Goal: Information Seeking & Learning: Compare options

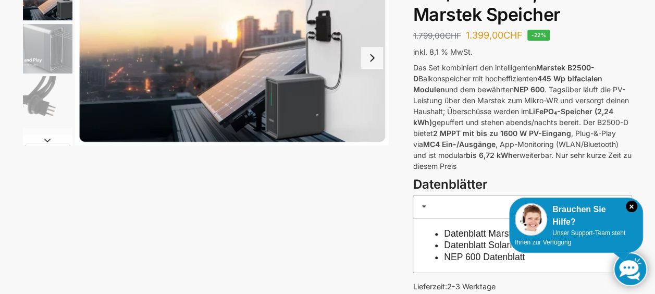
scroll to position [52, 0]
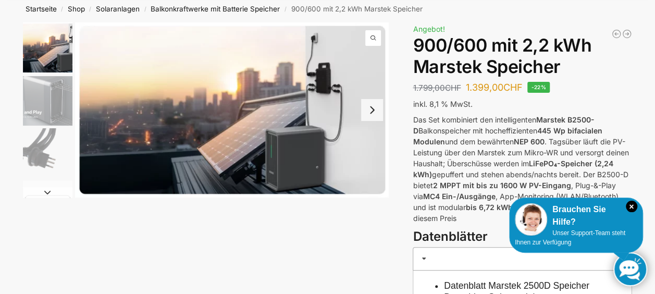
click at [375, 110] on button "Next slide" at bounding box center [372, 110] width 22 height 22
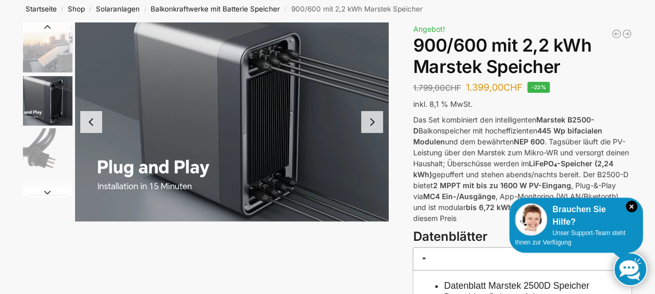
click at [375, 110] on img "2 / 8" at bounding box center [232, 121] width 314 height 199
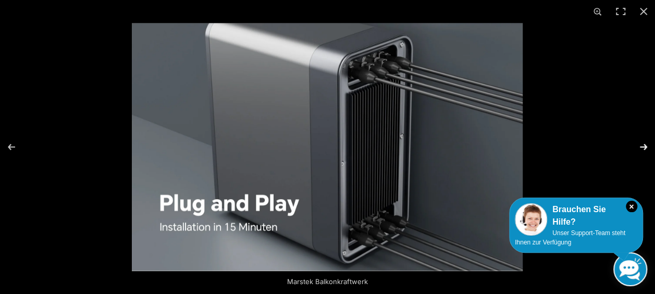
click at [648, 142] on button "Next (arrow right)" at bounding box center [637, 147] width 36 height 52
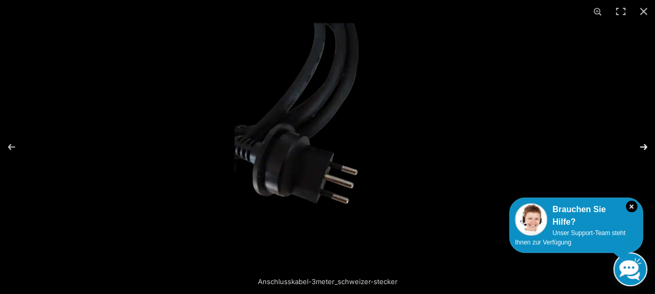
click at [648, 142] on button "Next (arrow right)" at bounding box center [637, 147] width 36 height 52
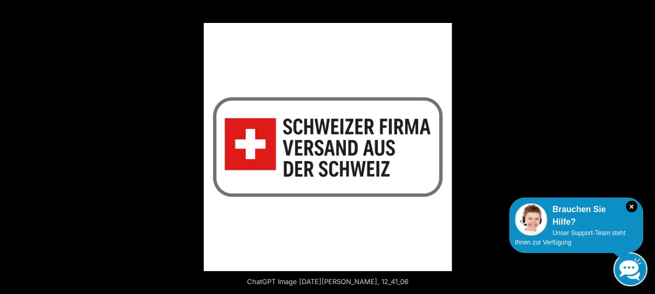
click at [648, 142] on button "Next (arrow right)" at bounding box center [637, 147] width 36 height 52
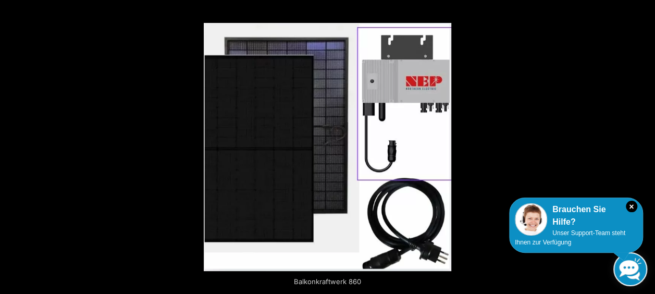
click at [648, 142] on button "Next (arrow right)" at bounding box center [637, 147] width 36 height 52
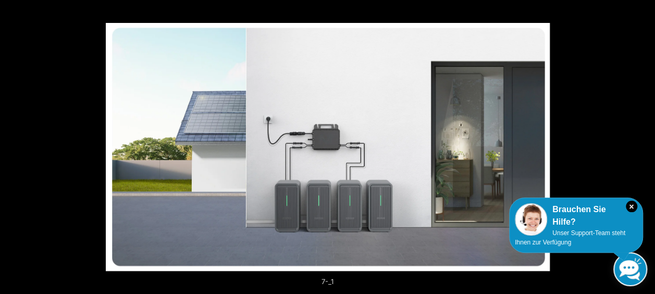
click at [648, 142] on button "Next (arrow right)" at bounding box center [637, 147] width 36 height 52
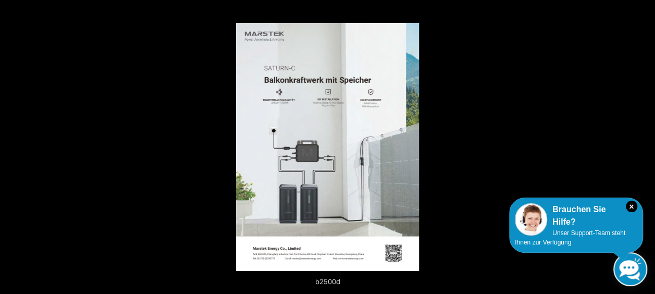
click at [648, 142] on button "Next (arrow right)" at bounding box center [637, 147] width 36 height 52
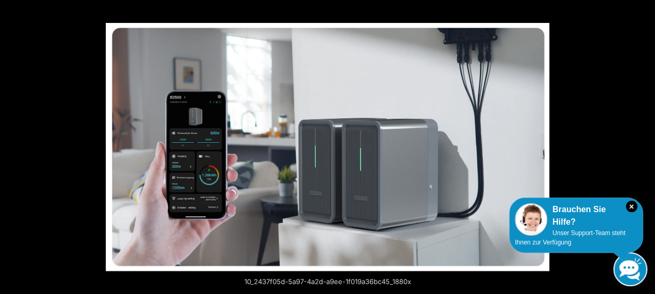
click at [648, 142] on button "Next (arrow right)" at bounding box center [637, 147] width 36 height 52
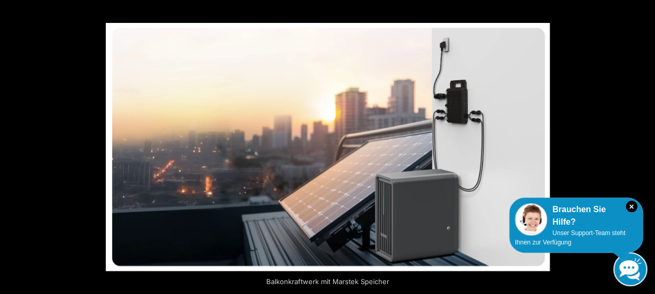
click at [648, 142] on button "Next (arrow right)" at bounding box center [637, 147] width 36 height 52
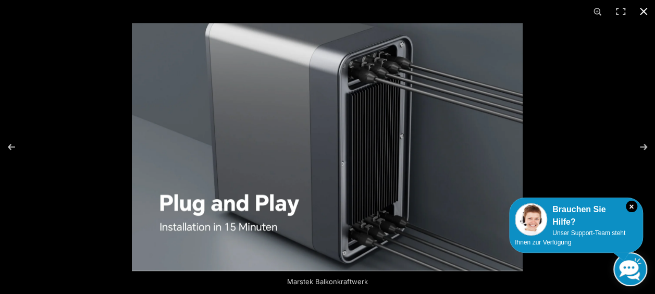
click at [642, 10] on button "Close (Esc)" at bounding box center [643, 11] width 23 height 23
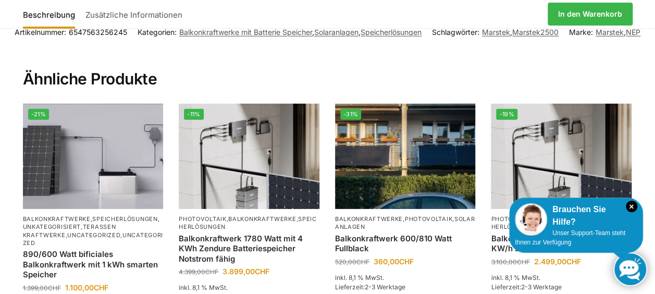
scroll to position [1564, 0]
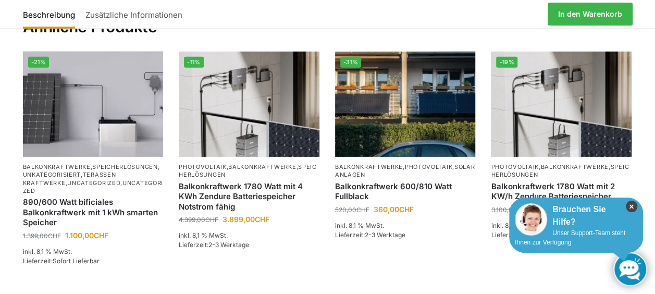
click at [632, 203] on icon "×" at bounding box center [631, 206] width 11 height 11
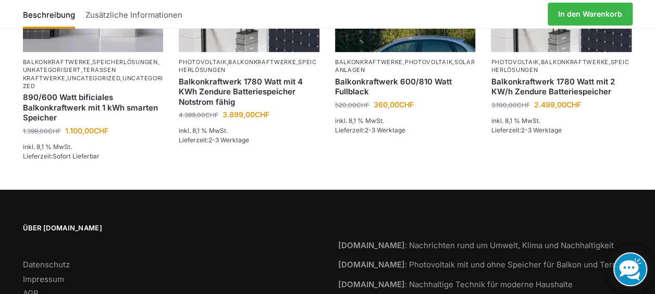
scroll to position [1567, 0]
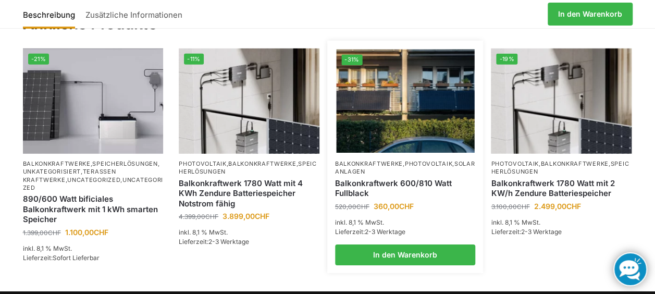
click at [430, 163] on link "Photovoltaik" at bounding box center [428, 163] width 47 height 7
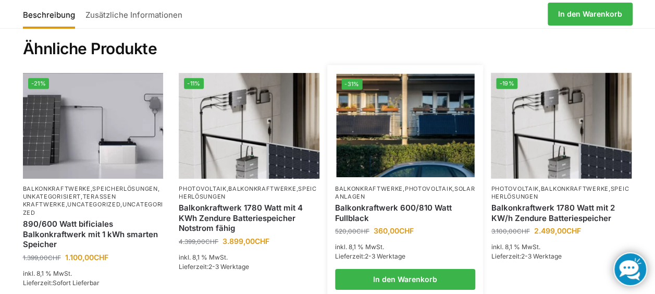
click at [412, 185] on link "Photovoltaik" at bounding box center [428, 188] width 47 height 7
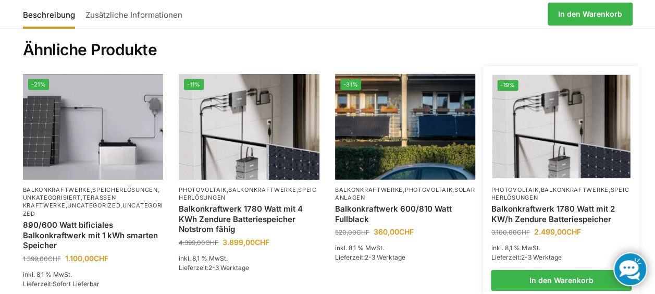
click at [531, 144] on img at bounding box center [562, 127] width 138 height 104
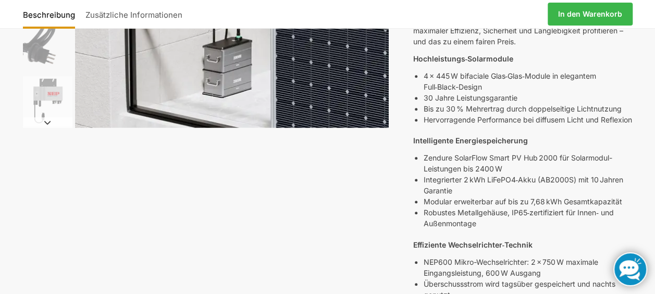
scroll to position [104, 0]
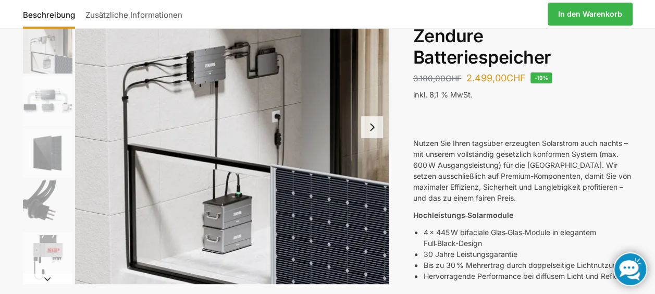
click at [366, 125] on button "Next slide" at bounding box center [372, 127] width 22 height 22
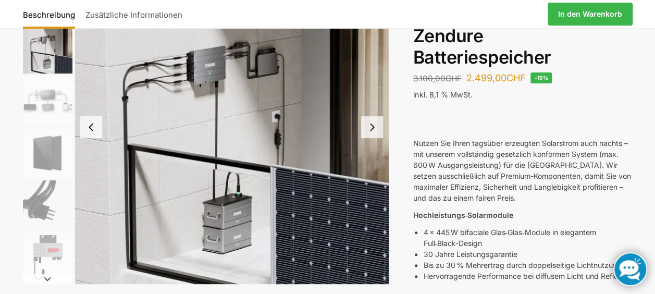
click at [366, 126] on button "Next slide" at bounding box center [372, 127] width 22 height 22
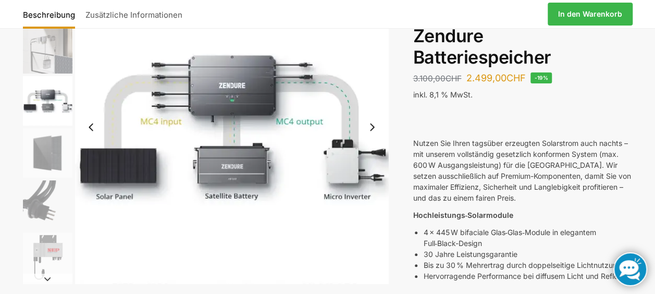
click at [366, 126] on button "Next slide" at bounding box center [372, 127] width 22 height 22
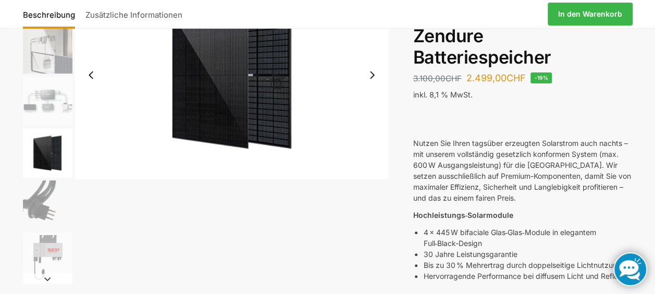
click at [372, 78] on button "Next slide" at bounding box center [372, 75] width 22 height 22
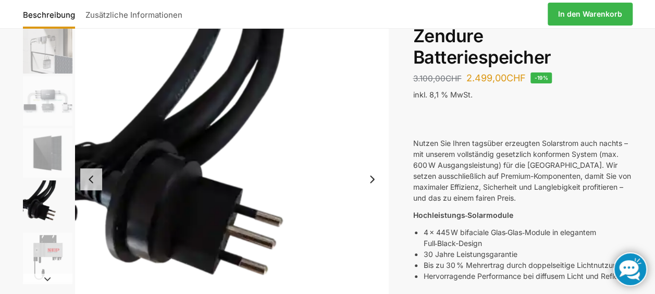
click at [376, 173] on button "Next slide" at bounding box center [372, 179] width 22 height 22
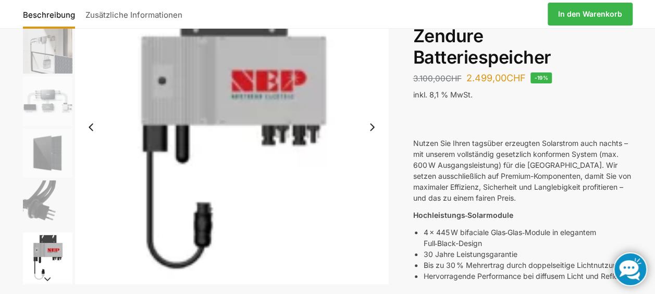
click at [376, 128] on button "Next slide" at bounding box center [372, 127] width 22 height 22
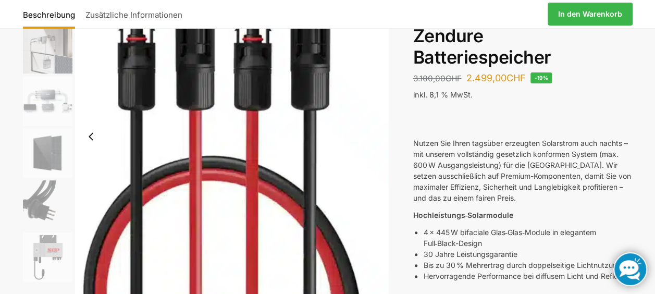
click at [376, 128] on img "7 / 7" at bounding box center [232, 136] width 314 height 333
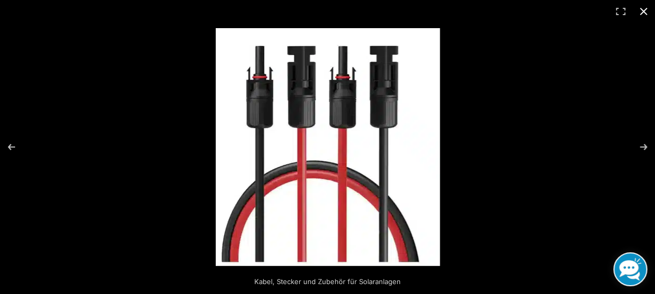
click at [645, 8] on button "Close (Esc)" at bounding box center [643, 11] width 23 height 23
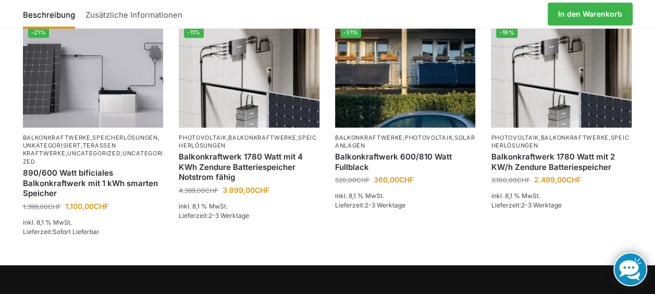
scroll to position [1542, 0]
